Goal: Task Accomplishment & Management: Complete application form

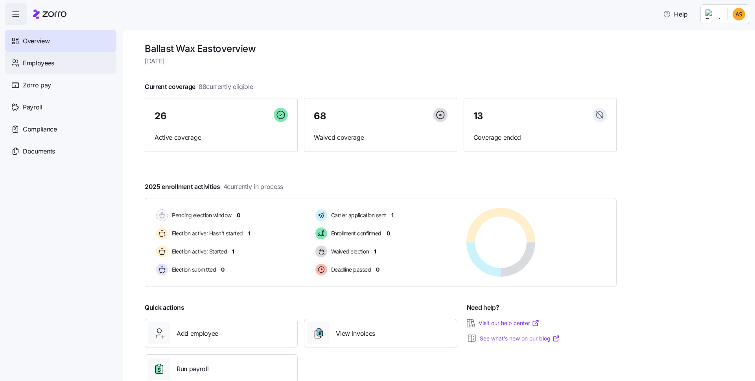
click at [66, 61] on div "Employees" at bounding box center [61, 63] width 112 height 22
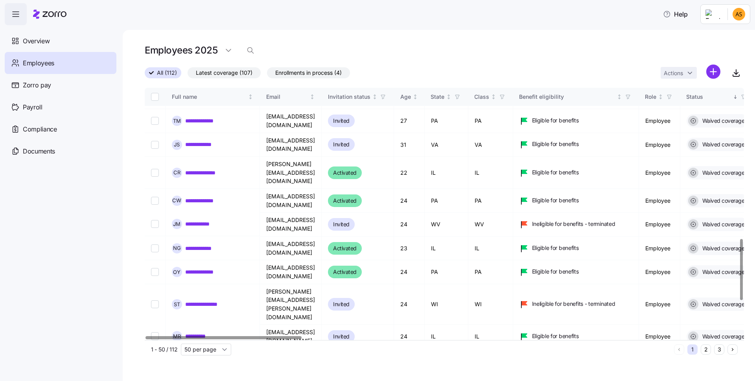
scroll to position [31, 0]
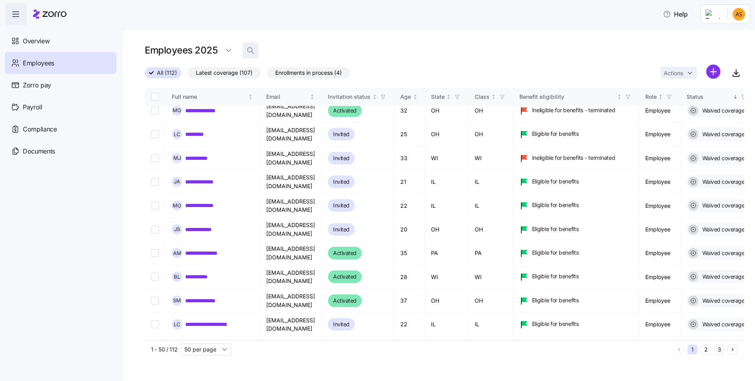
click at [243, 54] on span "button" at bounding box center [250, 50] width 15 height 15
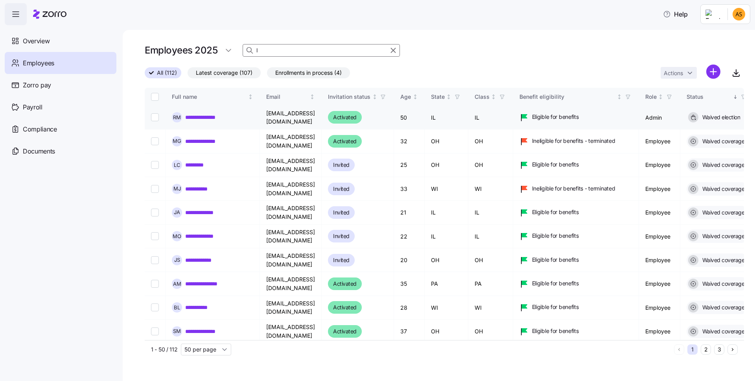
type input "l"
click at [281, 51] on input "l" at bounding box center [321, 50] width 157 height 13
type input "[PERSON_NAME]"
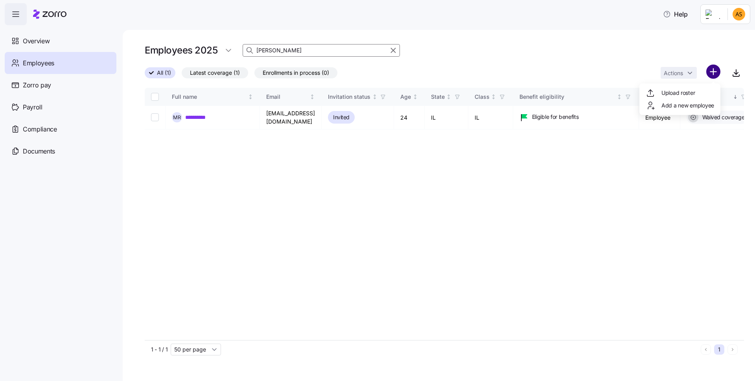
click at [710, 67] on html "**********" at bounding box center [377, 188] width 755 height 376
click at [679, 104] on span "Add a new employee" at bounding box center [688, 105] width 53 height 8
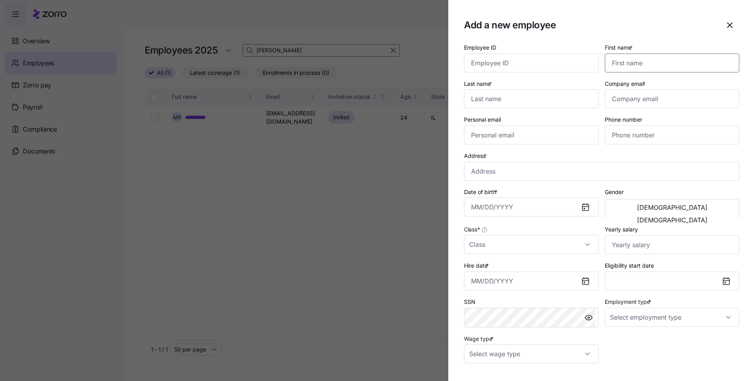
click at [615, 63] on input "First name *" at bounding box center [672, 62] width 135 height 19
type input "[PERSON_NAME]"
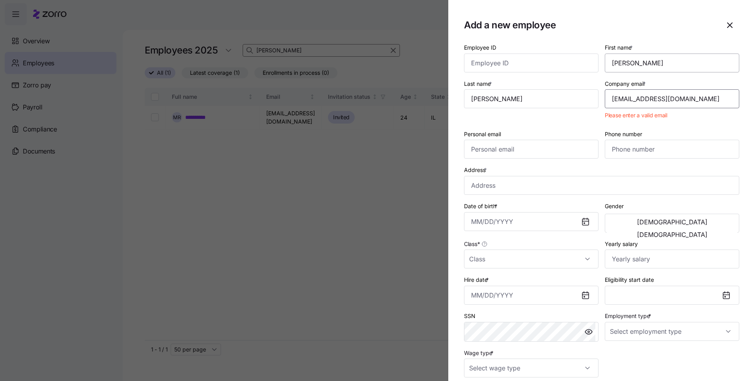
type input "[EMAIL_ADDRESS][DOMAIN_NAME]"
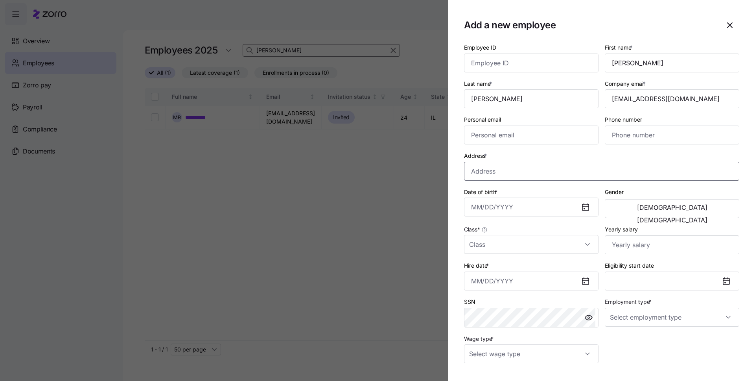
click at [485, 177] on input "Address *" at bounding box center [601, 171] width 275 height 19
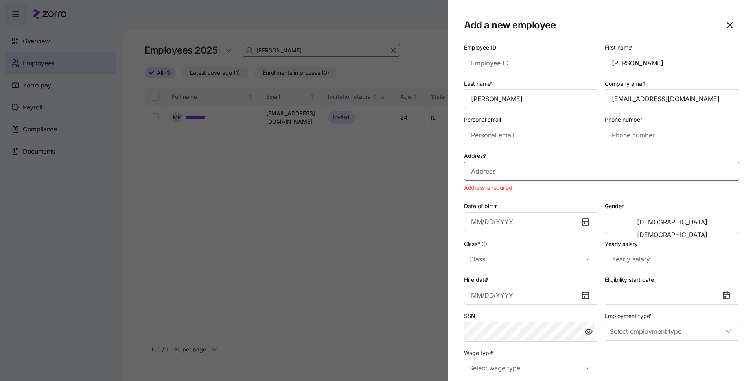
paste input "[STREET_ADDRESS][PERSON_NAME]"
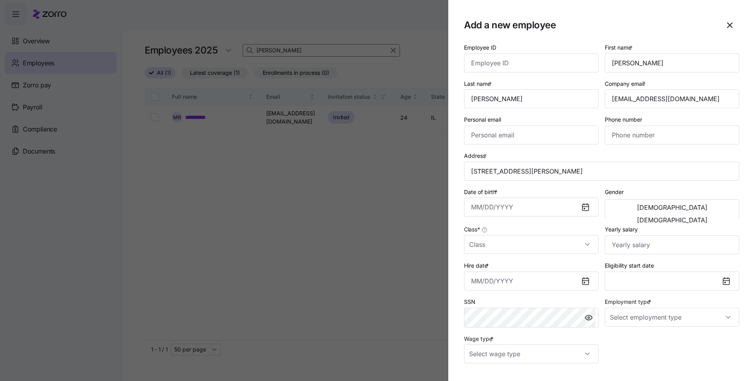
type input "[STREET_ADDRESS][PERSON_NAME]"
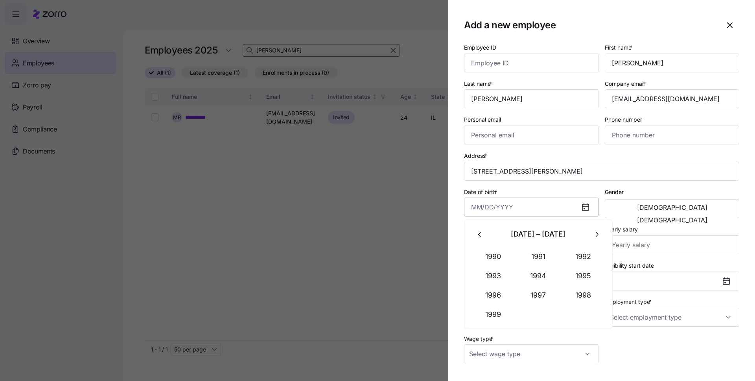
click at [514, 205] on input "Date of birth *" at bounding box center [531, 206] width 135 height 19
type input "[DATE]"
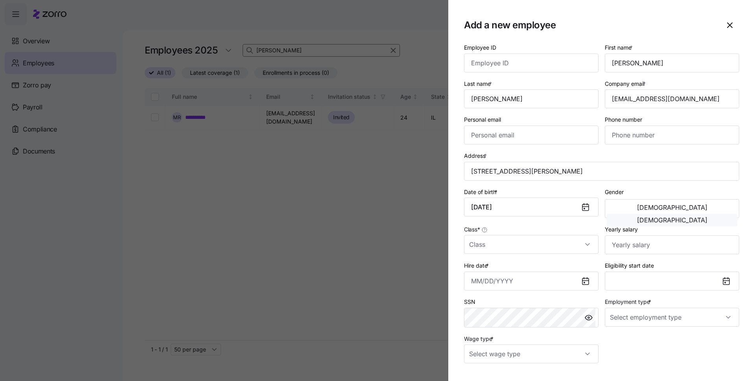
click at [696, 214] on button "[DEMOGRAPHIC_DATA]" at bounding box center [672, 220] width 131 height 13
click at [547, 256] on div "Class *" at bounding box center [531, 239] width 141 height 36
click at [547, 251] on input "Class *" at bounding box center [531, 244] width 135 height 19
click at [485, 300] on div "PA" at bounding box center [529, 301] width 125 height 17
type input "PA"
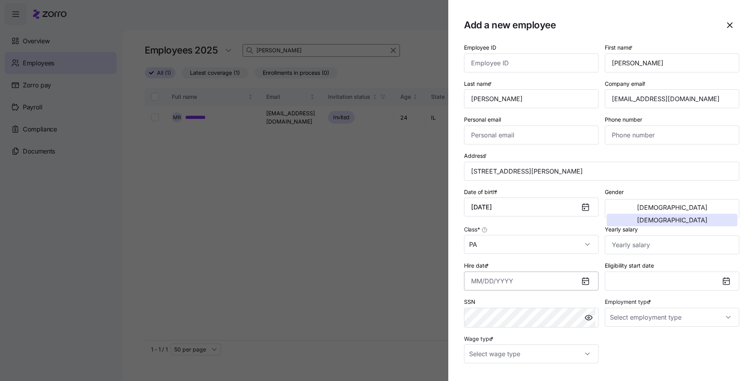
click at [512, 284] on input "Hire date *" at bounding box center [531, 280] width 135 height 19
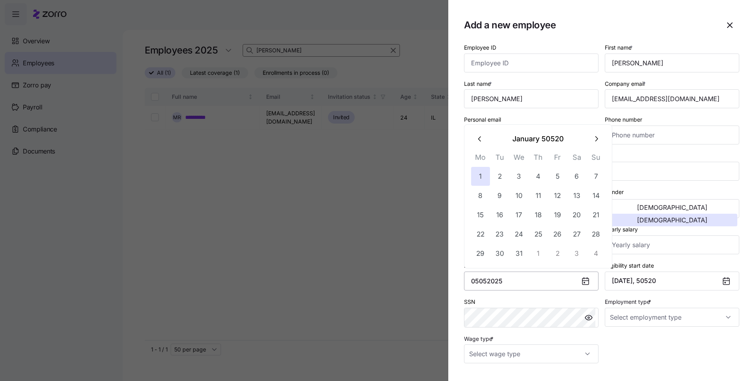
type input "[DATE], 50520"
click at [552, 287] on input "[DATE], 50520" at bounding box center [531, 280] width 135 height 19
type input "[DATE]"
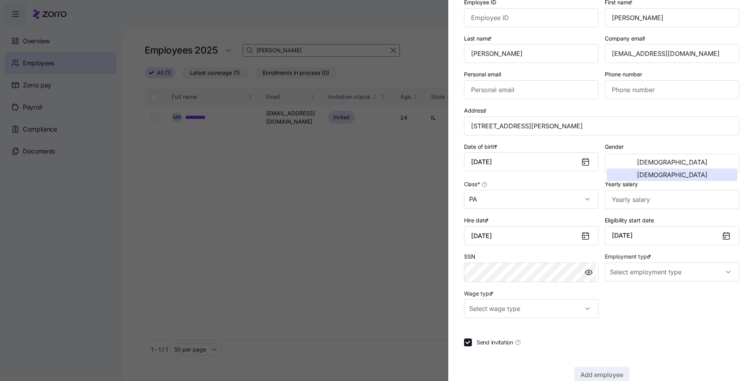
scroll to position [48, 0]
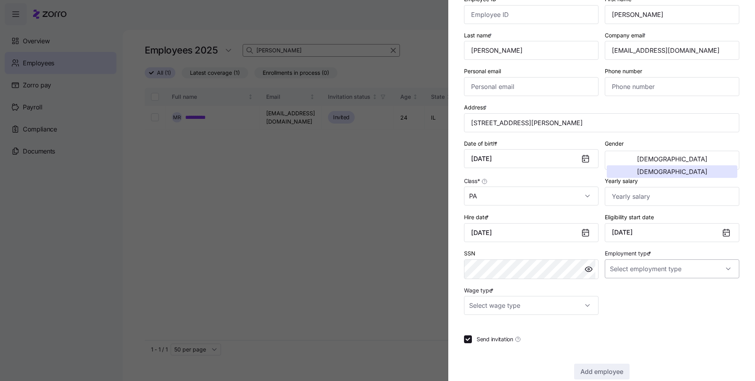
click at [612, 274] on input "Employment type *" at bounding box center [672, 268] width 135 height 19
click at [616, 293] on span "Full Time" at bounding box center [623, 292] width 23 height 9
type input "Full Time"
click at [544, 313] on input "Wage type *" at bounding box center [531, 305] width 135 height 19
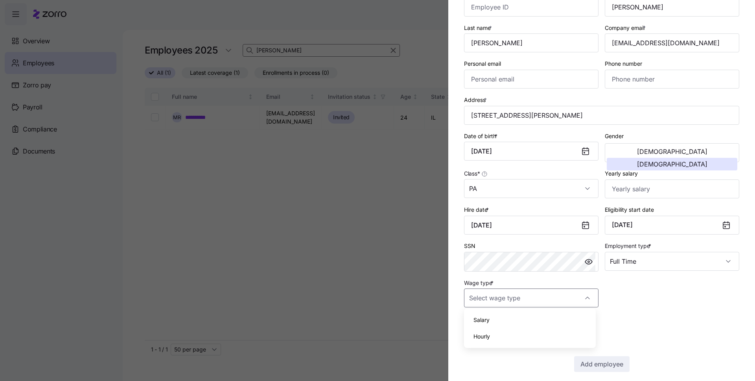
scroll to position [63, 0]
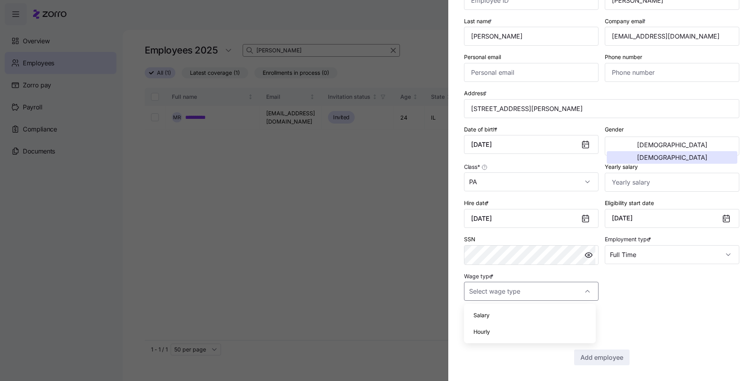
drag, startPoint x: 484, startPoint y: 332, endPoint x: 506, endPoint y: 333, distance: 22.0
click at [484, 332] on span "Hourly" at bounding box center [482, 331] width 17 height 9
type input "Hourly"
click at [606, 355] on span "Add employee" at bounding box center [602, 356] width 43 height 9
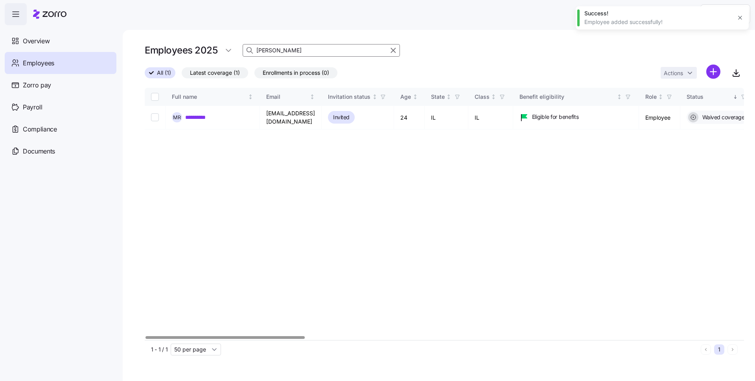
click at [458, 257] on div "**********" at bounding box center [445, 214] width 600 height 252
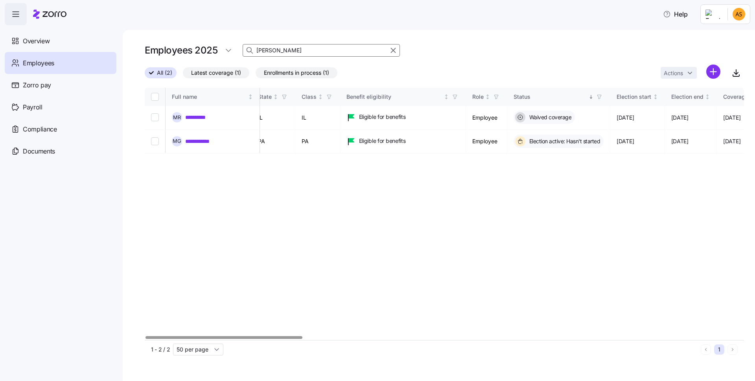
scroll to position [0, 0]
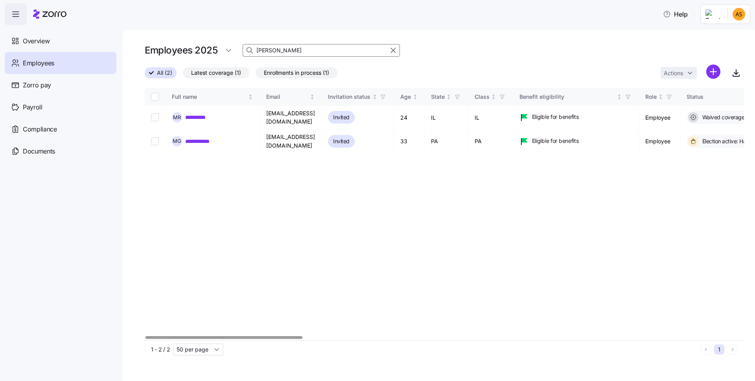
click at [230, 336] on div at bounding box center [224, 337] width 157 height 3
click at [209, 137] on link "**********" at bounding box center [201, 141] width 33 height 8
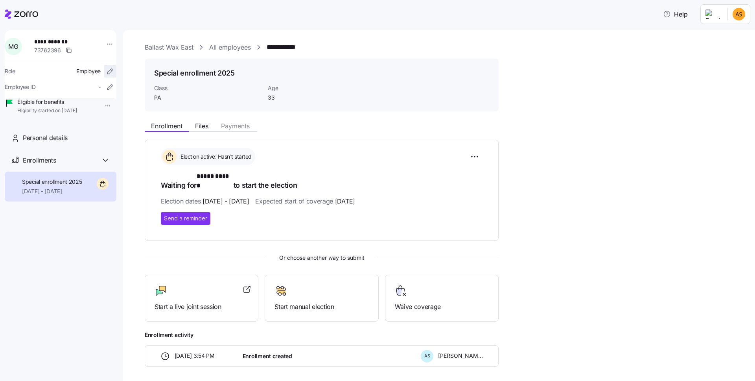
click at [106, 69] on icon "button" at bounding box center [110, 71] width 8 height 8
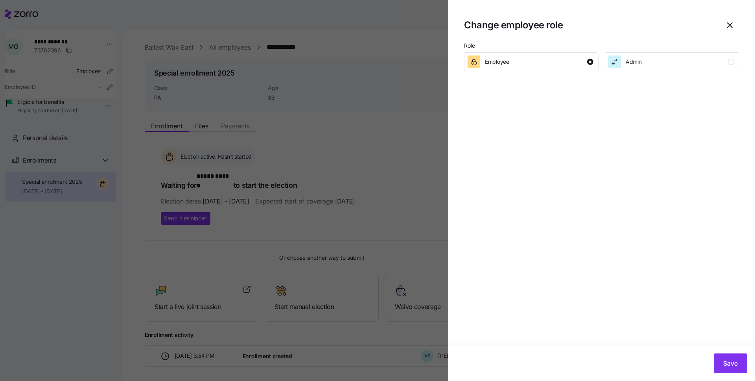
drag, startPoint x: 731, startPoint y: 20, endPoint x: 514, endPoint y: 61, distance: 221.2
click at [731, 20] on icon "button" at bounding box center [729, 24] width 9 height 9
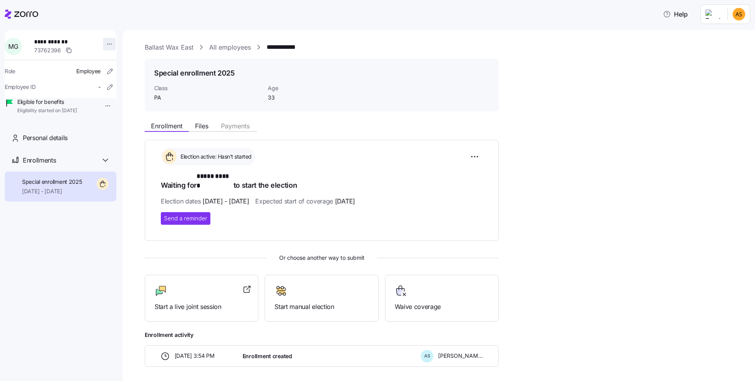
click at [102, 46] on html "**********" at bounding box center [377, 188] width 755 height 376
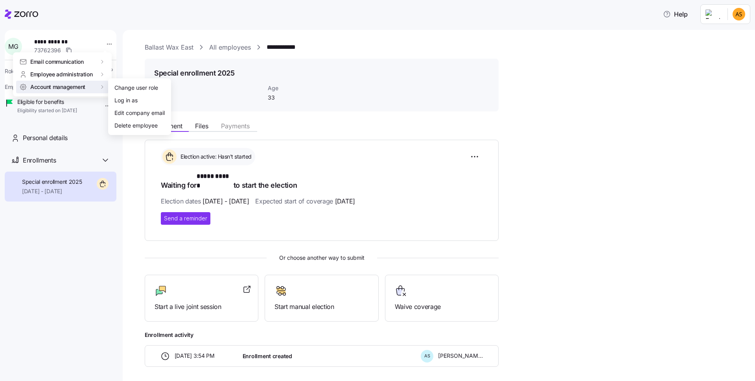
click at [78, 140] on html "**********" at bounding box center [377, 188] width 755 height 376
click at [101, 46] on html "**********" at bounding box center [377, 188] width 755 height 376
click at [100, 34] on html "**********" at bounding box center [377, 188] width 755 height 376
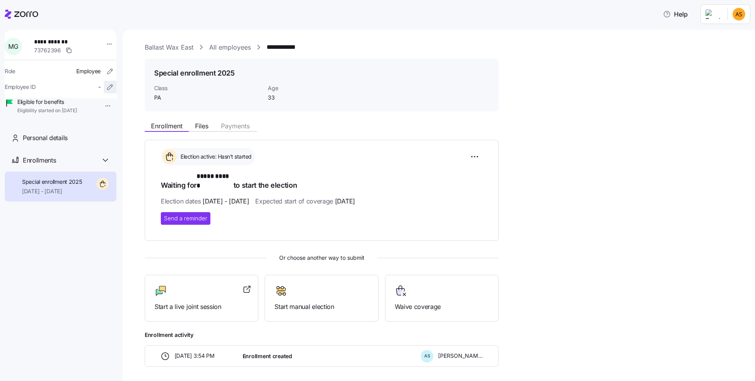
click at [106, 85] on icon "button" at bounding box center [110, 87] width 8 height 8
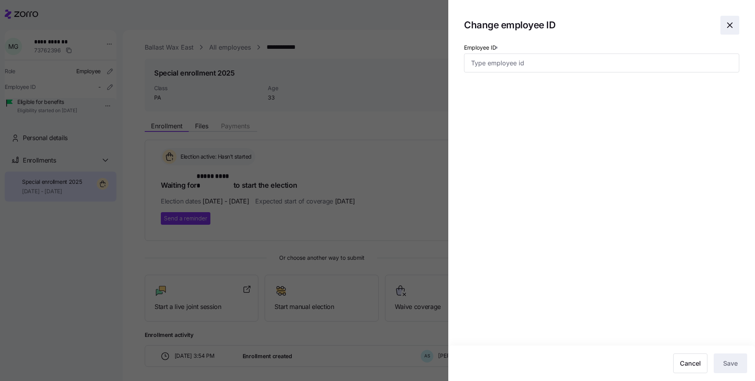
click at [736, 22] on span "button" at bounding box center [730, 25] width 18 height 18
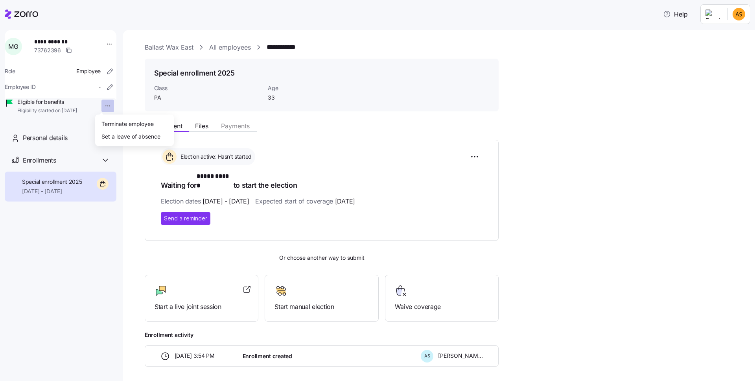
click at [99, 104] on html "**********" at bounding box center [377, 188] width 755 height 376
click at [107, 46] on html "**********" at bounding box center [377, 188] width 755 height 376
click at [105, 42] on html "**********" at bounding box center [377, 188] width 755 height 376
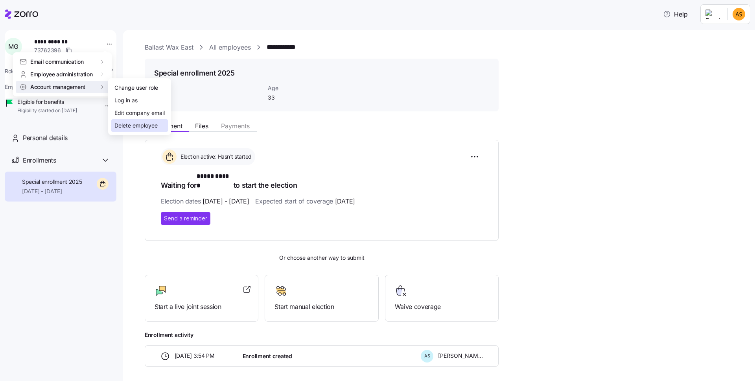
click at [135, 122] on div "Delete employee" at bounding box center [135, 125] width 43 height 9
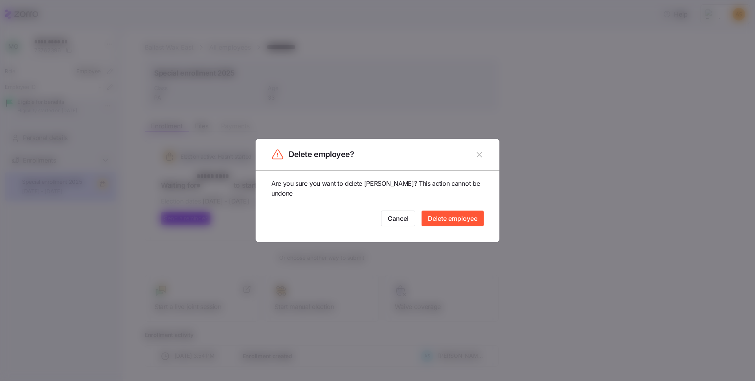
click at [450, 222] on span "Delete employee" at bounding box center [453, 218] width 50 height 9
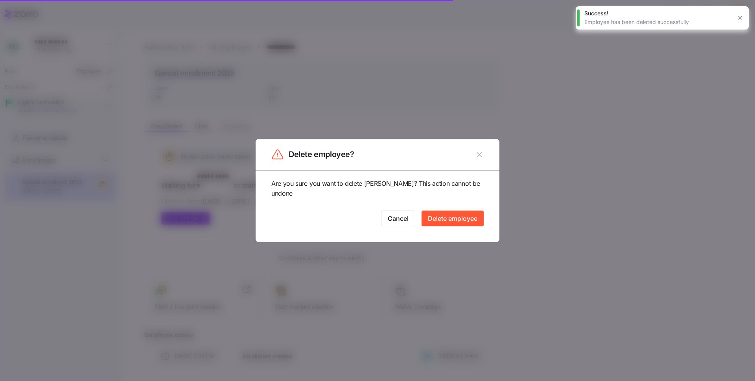
click at [480, 156] on icon "button" at bounding box center [479, 154] width 9 height 9
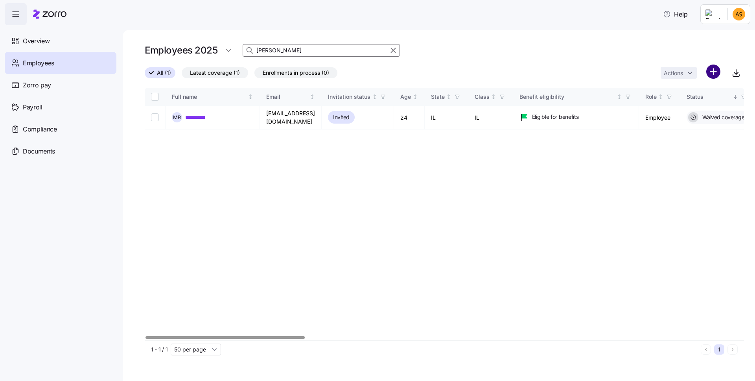
click at [711, 72] on html "**********" at bounding box center [377, 188] width 755 height 376
click at [670, 109] on span "Add a new employee" at bounding box center [688, 105] width 53 height 8
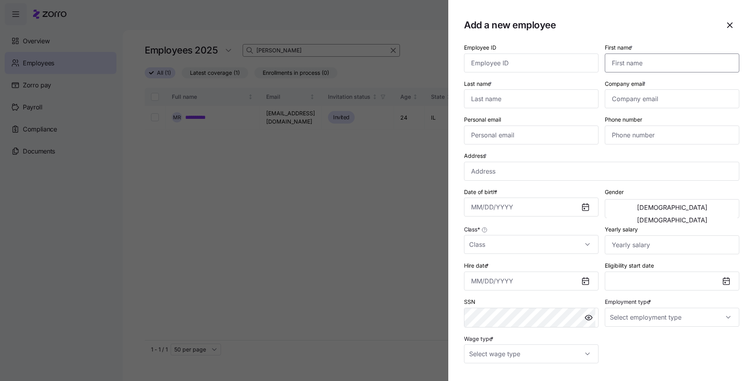
click at [662, 61] on input "First name *" at bounding box center [672, 62] width 135 height 19
type input "[PERSON_NAME]"
type input "Gavita"
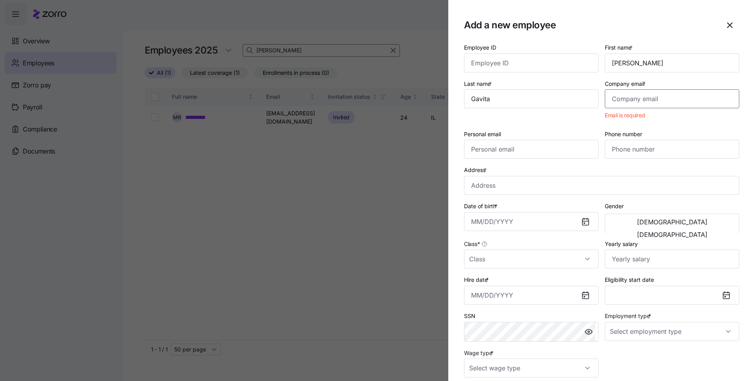
paste input "[EMAIL_ADDRESS][DOMAIN_NAME]"
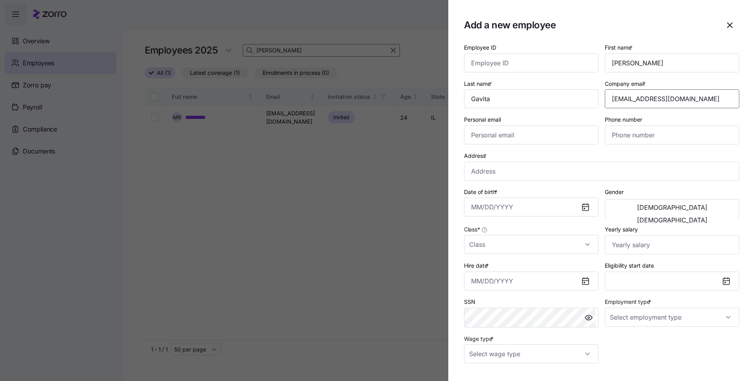
type input "[EMAIL_ADDRESS][DOMAIN_NAME]"
click at [511, 174] on input "Address *" at bounding box center [601, 171] width 275 height 19
paste input "[STREET_ADDRESS][PERSON_NAME]"
type input "[STREET_ADDRESS][PERSON_NAME]"
click at [537, 201] on input "Date of birth *" at bounding box center [531, 206] width 135 height 19
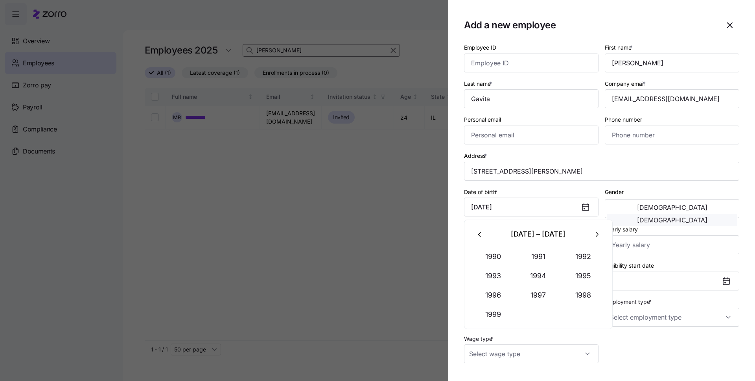
type input "[DATE]"
click at [711, 214] on button "[DEMOGRAPHIC_DATA]" at bounding box center [672, 220] width 131 height 13
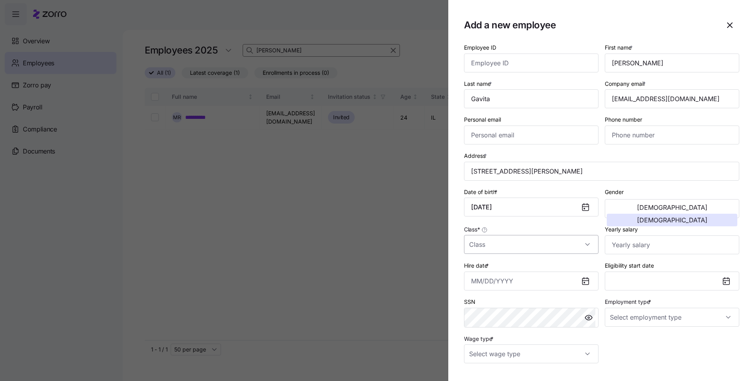
click at [547, 247] on input "Class *" at bounding box center [531, 244] width 135 height 19
click at [483, 304] on div "PA" at bounding box center [529, 301] width 125 height 17
type input "PA"
click at [561, 279] on input "Hire date *" at bounding box center [531, 280] width 135 height 19
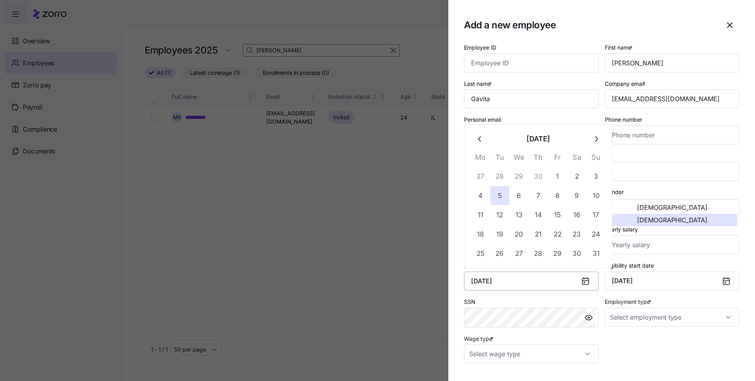
type input "[DATE]"
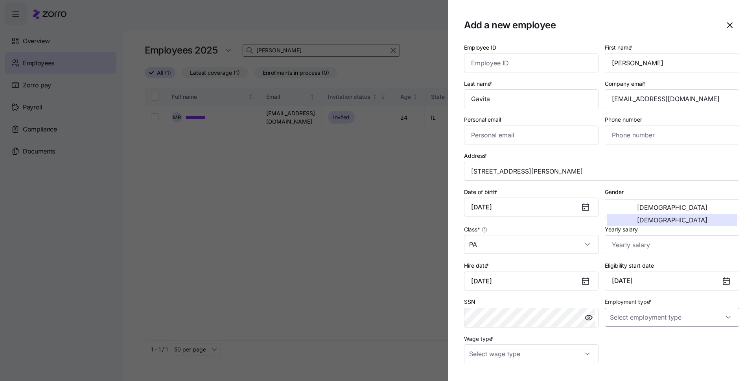
click at [624, 318] on input "Employment type *" at bounding box center [672, 317] width 135 height 19
click at [632, 344] on span "Full Time" at bounding box center [623, 341] width 23 height 9
type input "Full Time"
click at [545, 358] on input "Wage type *" at bounding box center [531, 353] width 135 height 19
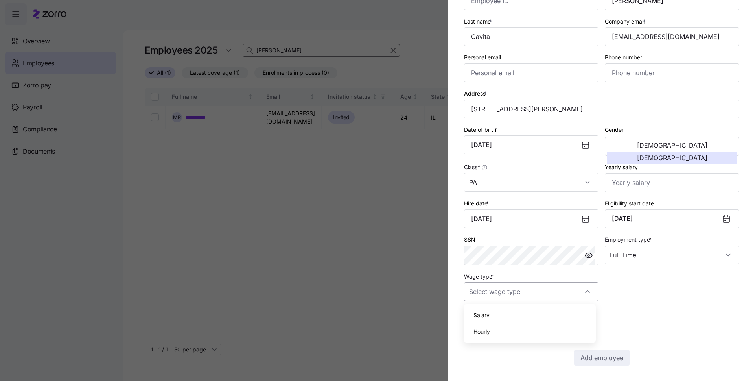
scroll to position [63, 0]
click at [491, 331] on div "Hourly" at bounding box center [529, 331] width 125 height 17
type input "Hourly"
click at [615, 349] on div "Add employee" at bounding box center [601, 357] width 275 height 16
click at [596, 360] on span "Add employee" at bounding box center [602, 356] width 43 height 9
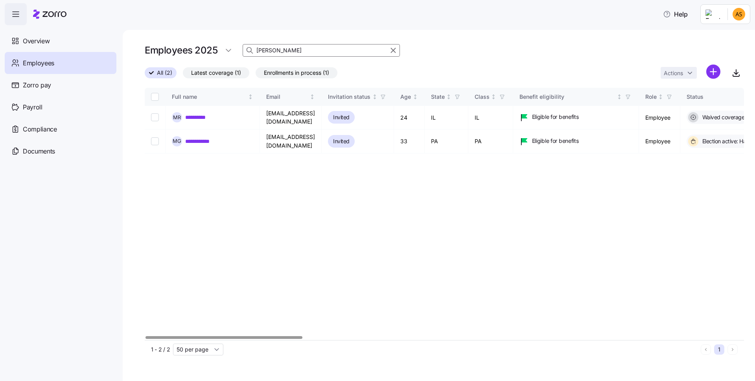
click at [562, 275] on div "**********" at bounding box center [445, 214] width 600 height 252
click at [425, 303] on div "**********" at bounding box center [445, 214] width 600 height 252
click at [371, 338] on div at bounding box center [445, 337] width 600 height 5
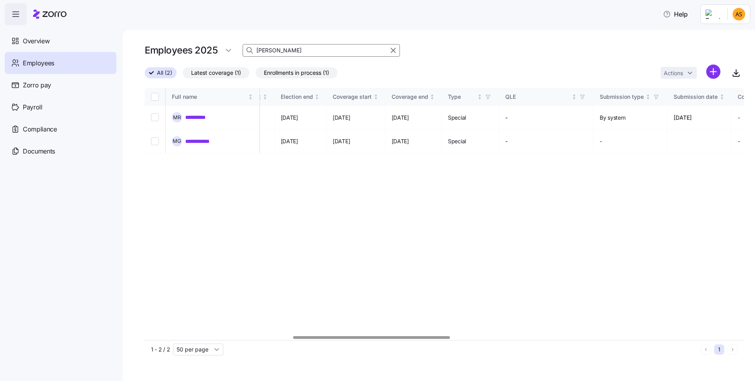
drag, startPoint x: 434, startPoint y: 233, endPoint x: 633, endPoint y: 42, distance: 275.7
click at [435, 232] on div "**********" at bounding box center [445, 214] width 600 height 252
